Goal: Information Seeking & Learning: Learn about a topic

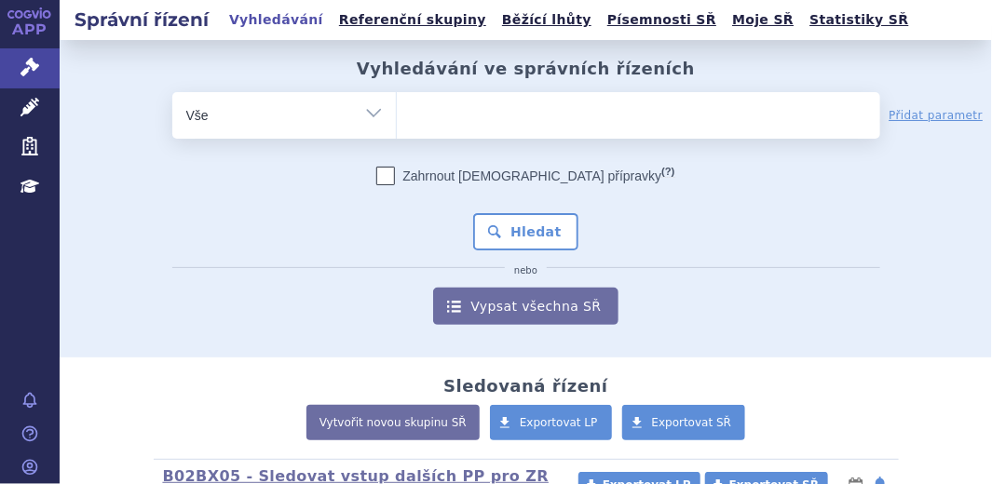
type input "REBLOZYL"
select select "[MEDICAL_DATA]"
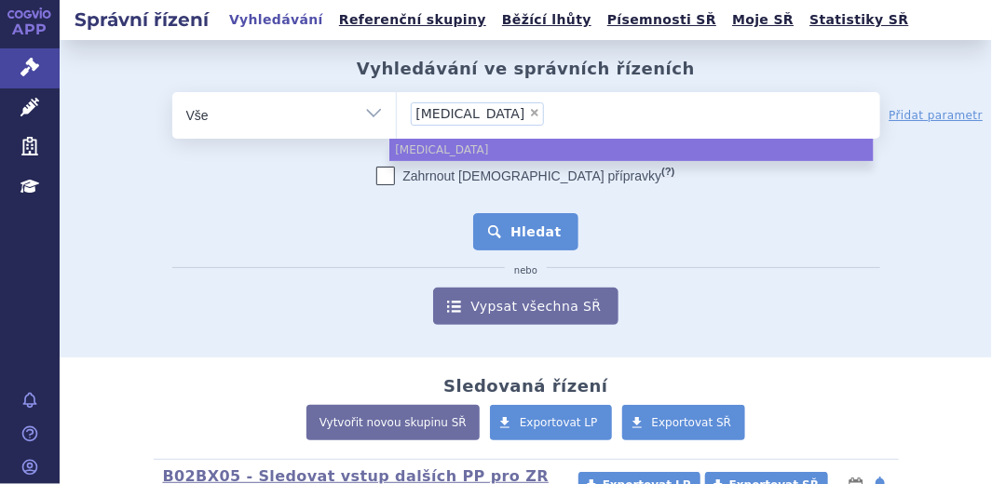
click at [505, 228] on button "Hledat" at bounding box center [525, 231] width 105 height 37
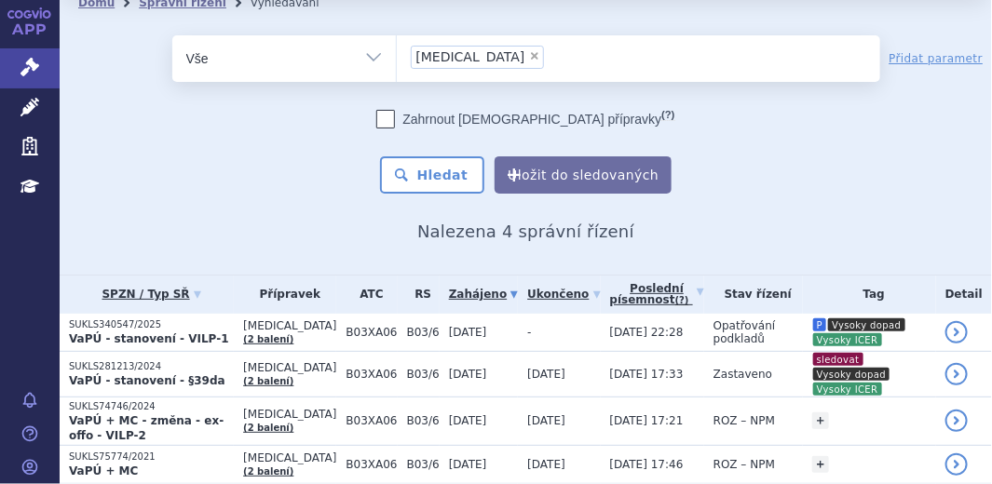
scroll to position [61, 0]
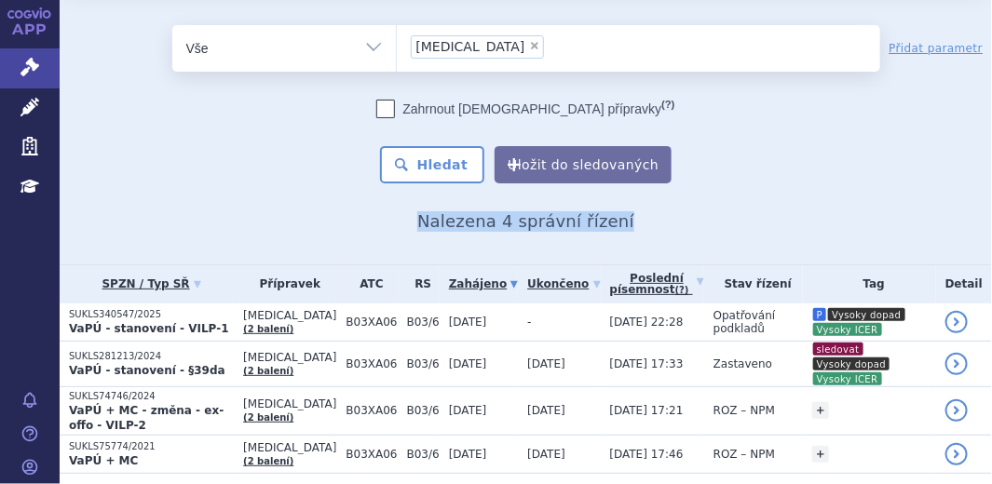
drag, startPoint x: 977, startPoint y: 170, endPoint x: 978, endPoint y: 194, distance: 23.3
click at [978, 194] on div "Domů Správní řízení Vyhledávání Vyhledávání ve správních řízeních odstranit Vše…" at bounding box center [526, 105] width 932 height 253
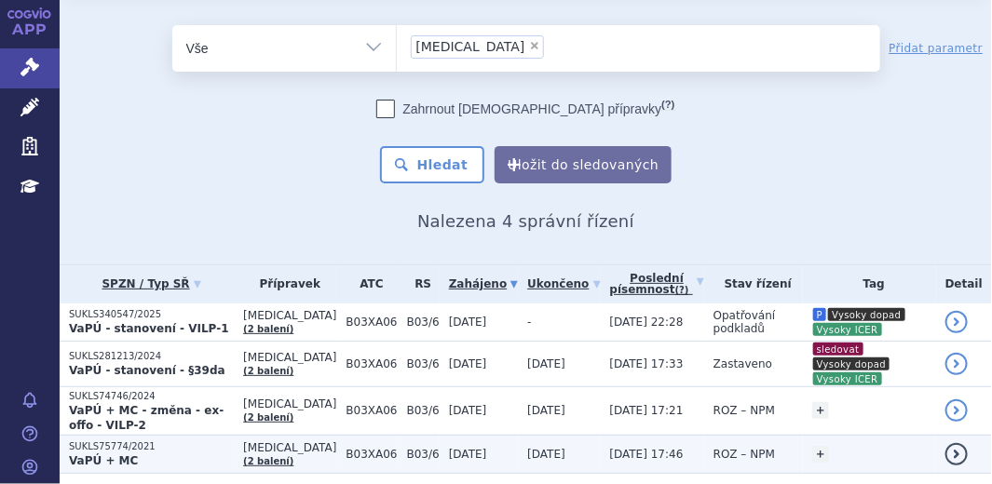
click at [146, 440] on p "SUKLS75774/2021" at bounding box center [151, 446] width 165 height 13
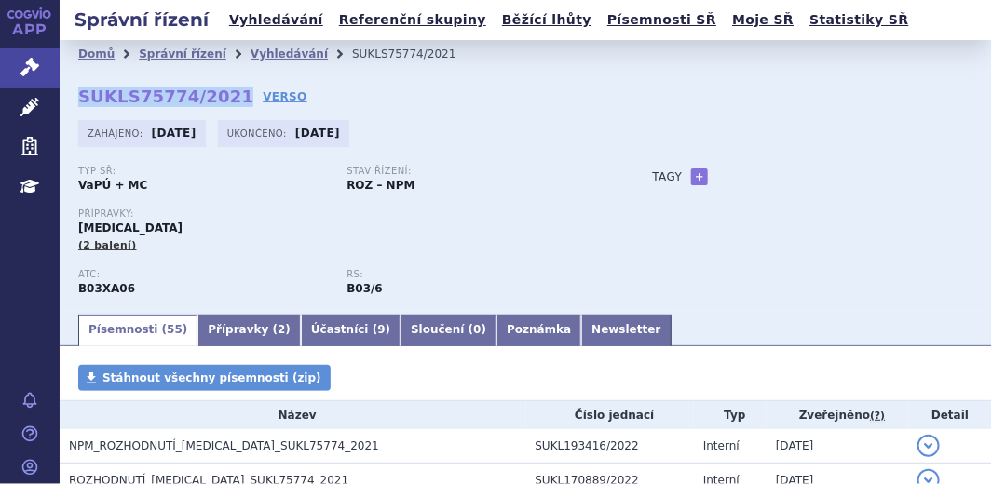
drag, startPoint x: 78, startPoint y: 104, endPoint x: 222, endPoint y: 100, distance: 143.5
click at [222, 100] on strong "SUKLS75774/2021" at bounding box center [165, 97] width 175 height 20
copy strong "SUKLS75774/2021"
click at [496, 332] on link "Poznámka" at bounding box center [538, 331] width 85 height 32
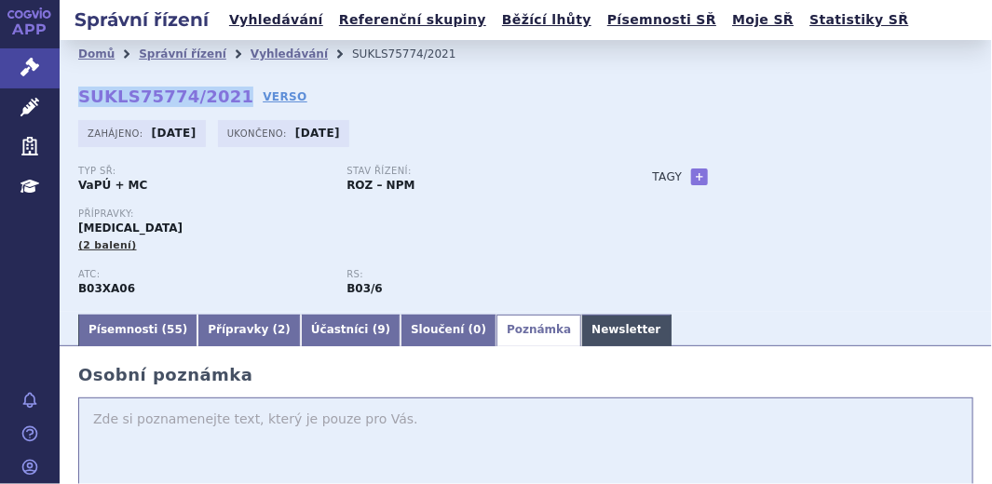
click at [581, 341] on link "Newsletter" at bounding box center [625, 331] width 89 height 32
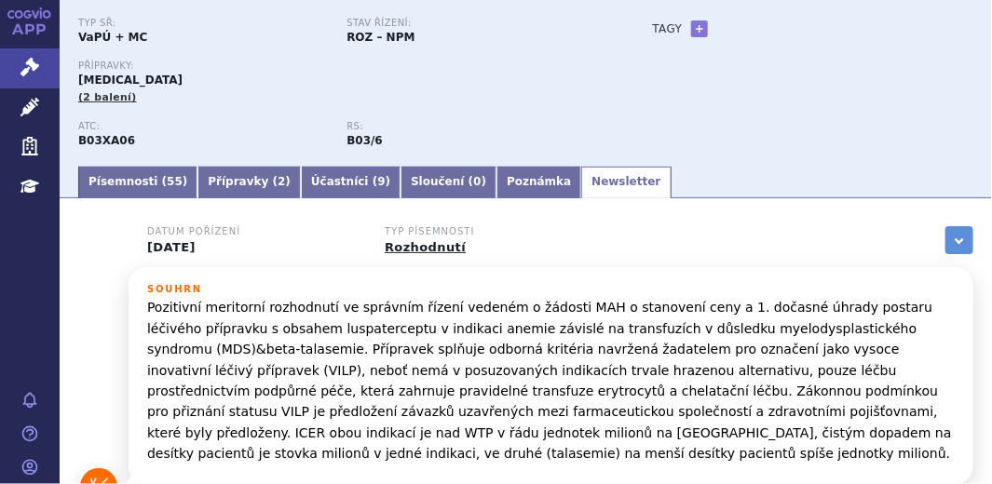
scroll to position [169, 0]
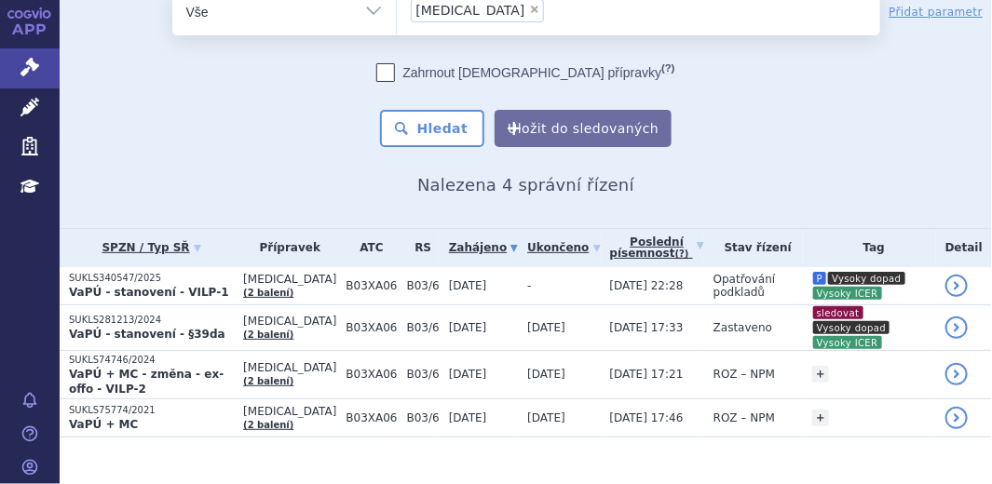
scroll to position [115, 0]
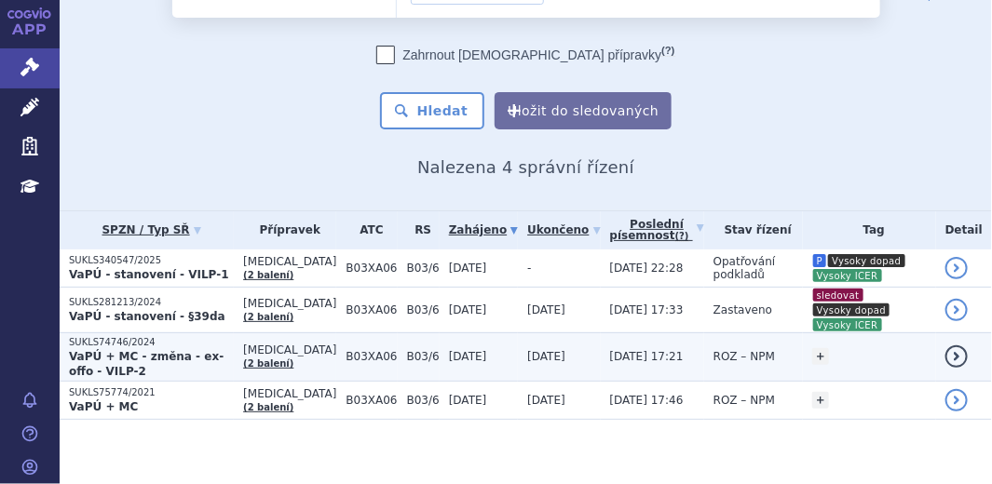
click at [192, 350] on strong "VaPÚ + MC - změna - ex-offo - VILP-2" at bounding box center [146, 364] width 155 height 28
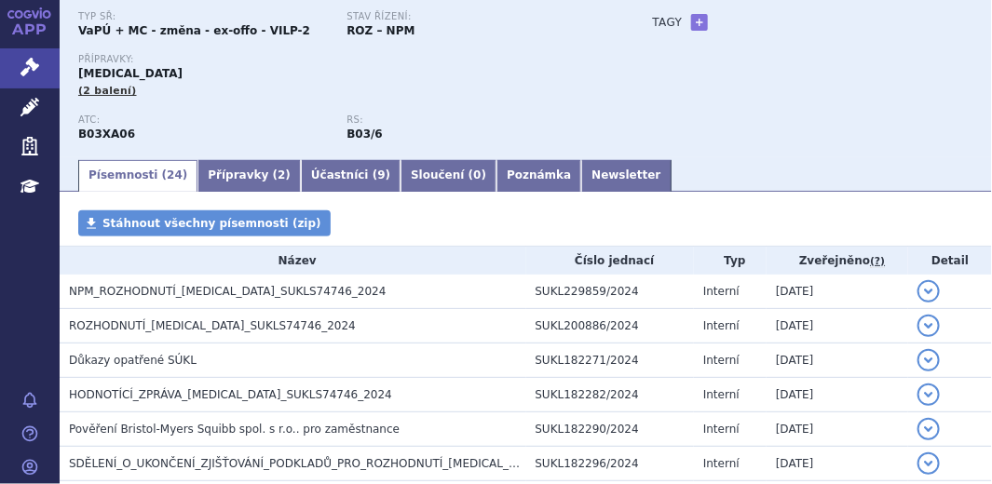
scroll to position [169, 0]
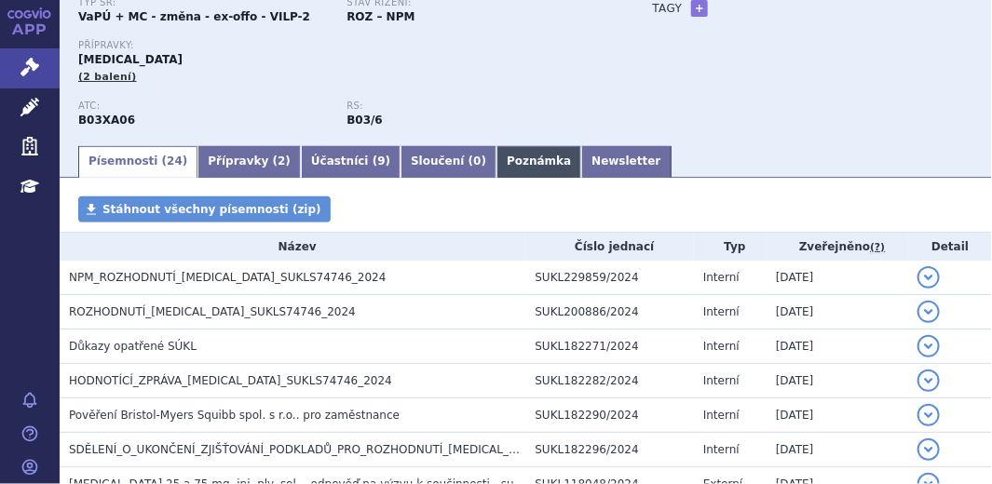
click at [496, 159] on link "Poznámka" at bounding box center [538, 162] width 85 height 32
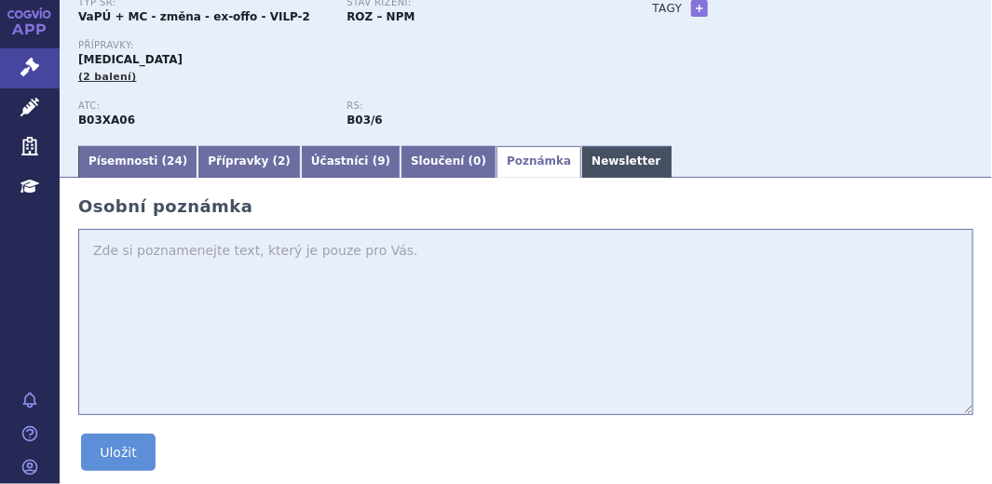
click at [581, 170] on link "Newsletter" at bounding box center [625, 162] width 89 height 32
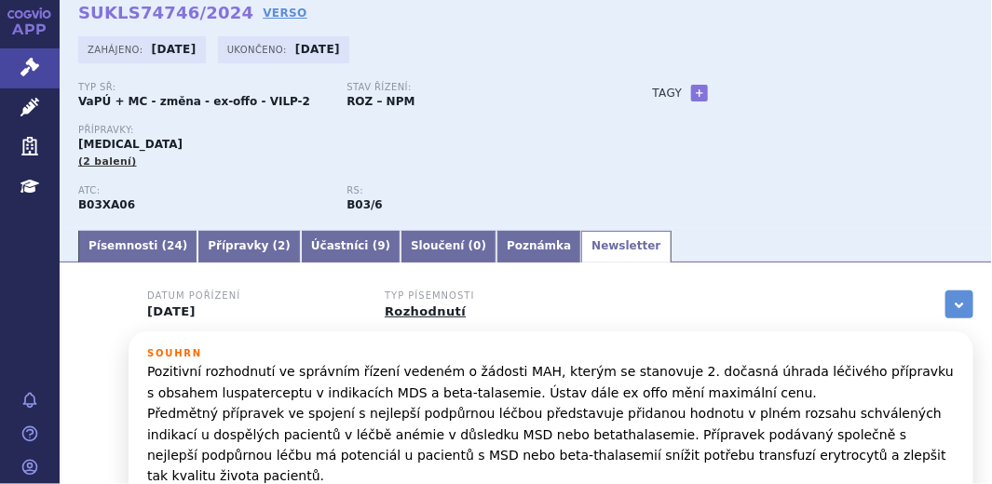
scroll to position [169, 0]
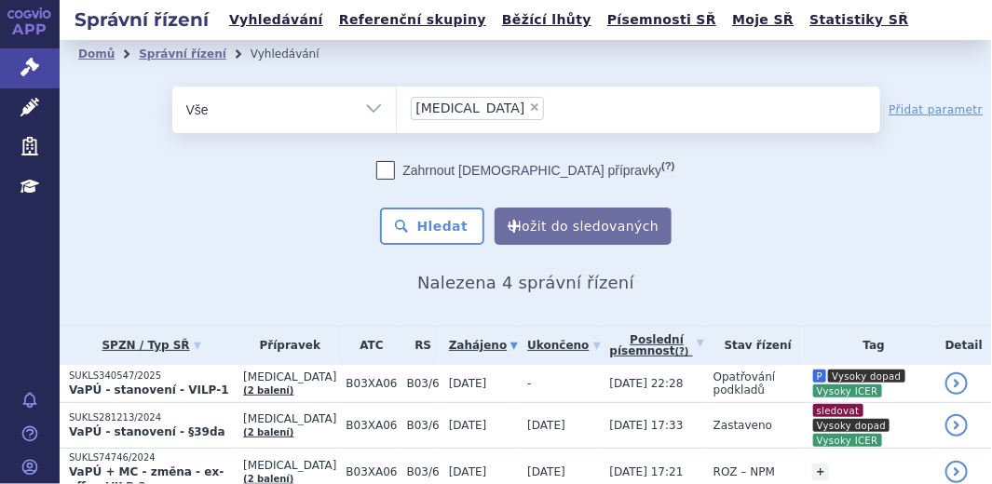
scroll to position [115, 0]
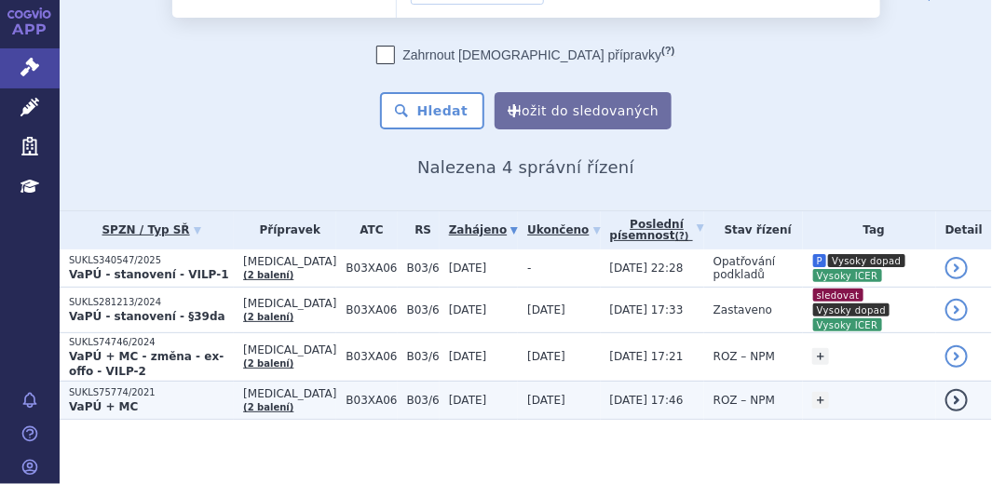
click at [196, 400] on p "VaPÚ + MC" at bounding box center [151, 407] width 165 height 15
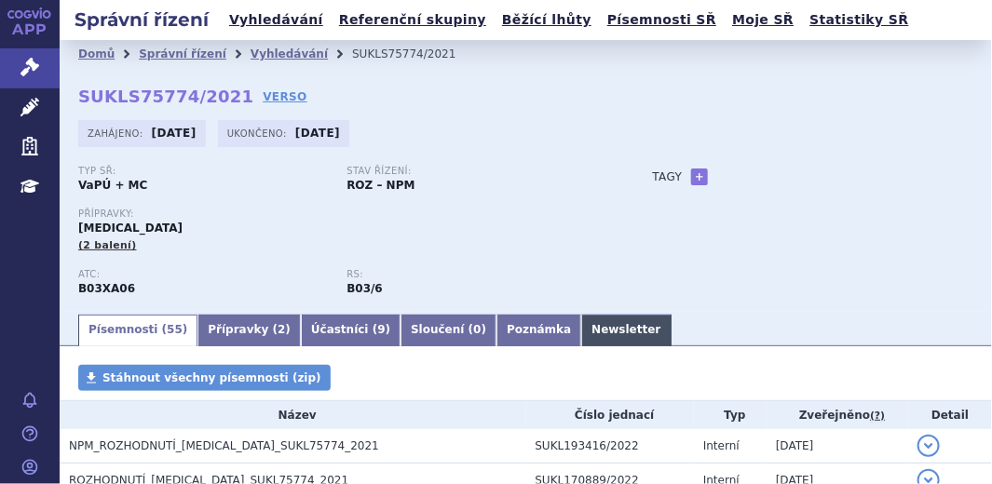
click at [581, 336] on link "Newsletter" at bounding box center [625, 331] width 89 height 32
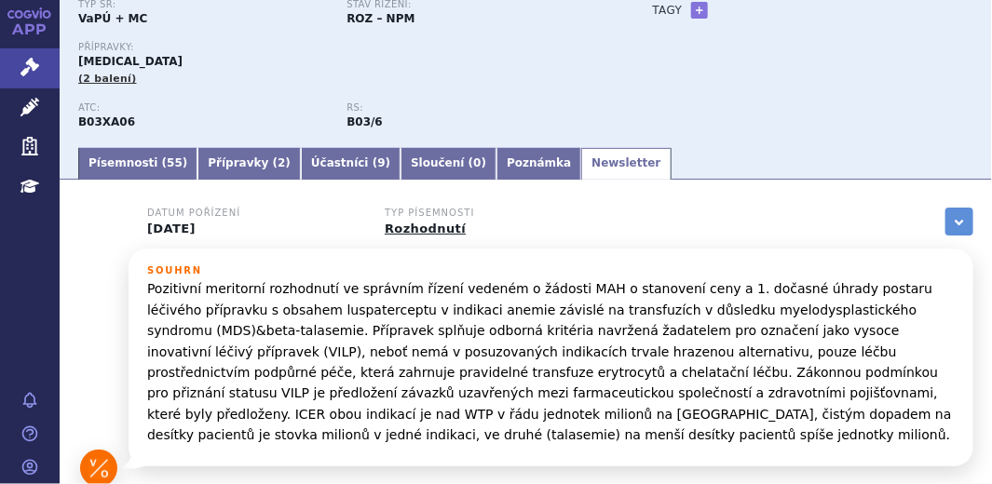
scroll to position [169, 0]
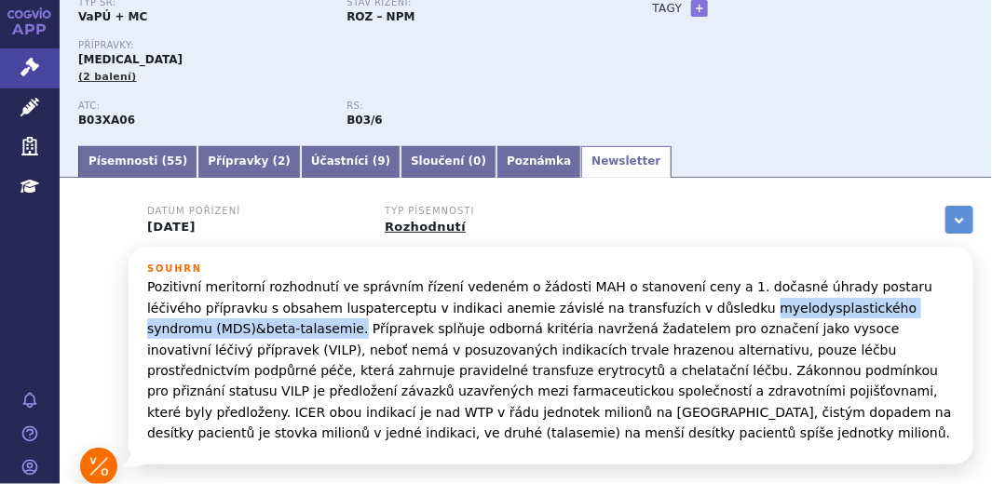
drag, startPoint x: 645, startPoint y: 310, endPoint x: 206, endPoint y: 329, distance: 439.9
click at [206, 329] on p "Pozitivní meritorní rozhodnutí ve správním řízení vedeném o žádosti MAH o stano…" at bounding box center [550, 360] width 807 height 167
copy p "myelodysplastického syndromu (MDS)&beta-talasemie."
click at [131, 171] on link "Písemnosti ( 55 )" at bounding box center [137, 162] width 119 height 32
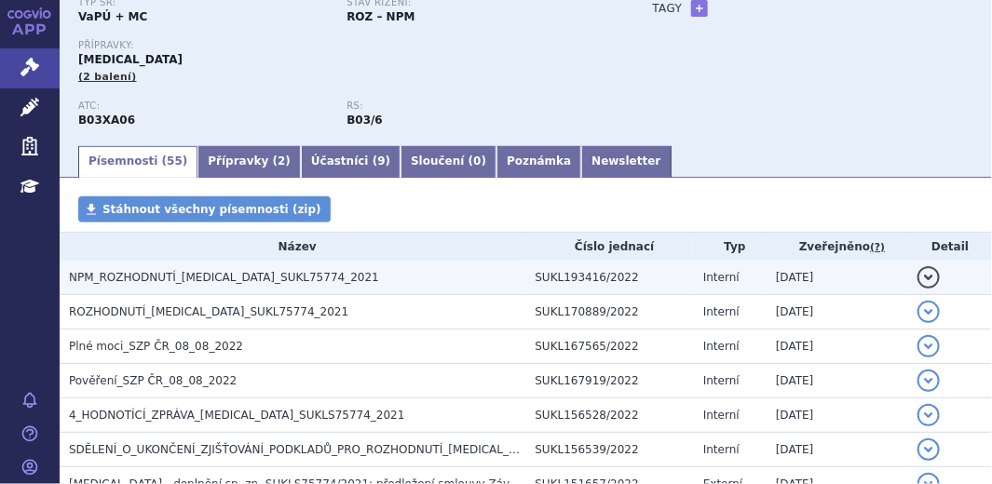
click at [206, 280] on span "NPM_ROZHODNUTÍ_[MEDICAL_DATA]_SUKL75774_2021" at bounding box center [224, 277] width 310 height 13
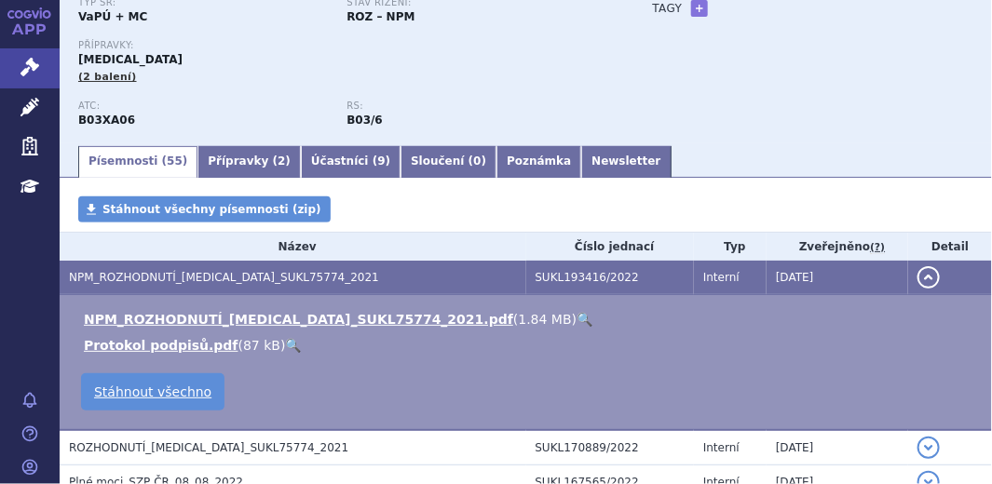
click at [576, 326] on link "🔍" at bounding box center [584, 319] width 16 height 15
